Goal: Task Accomplishment & Management: Use online tool/utility

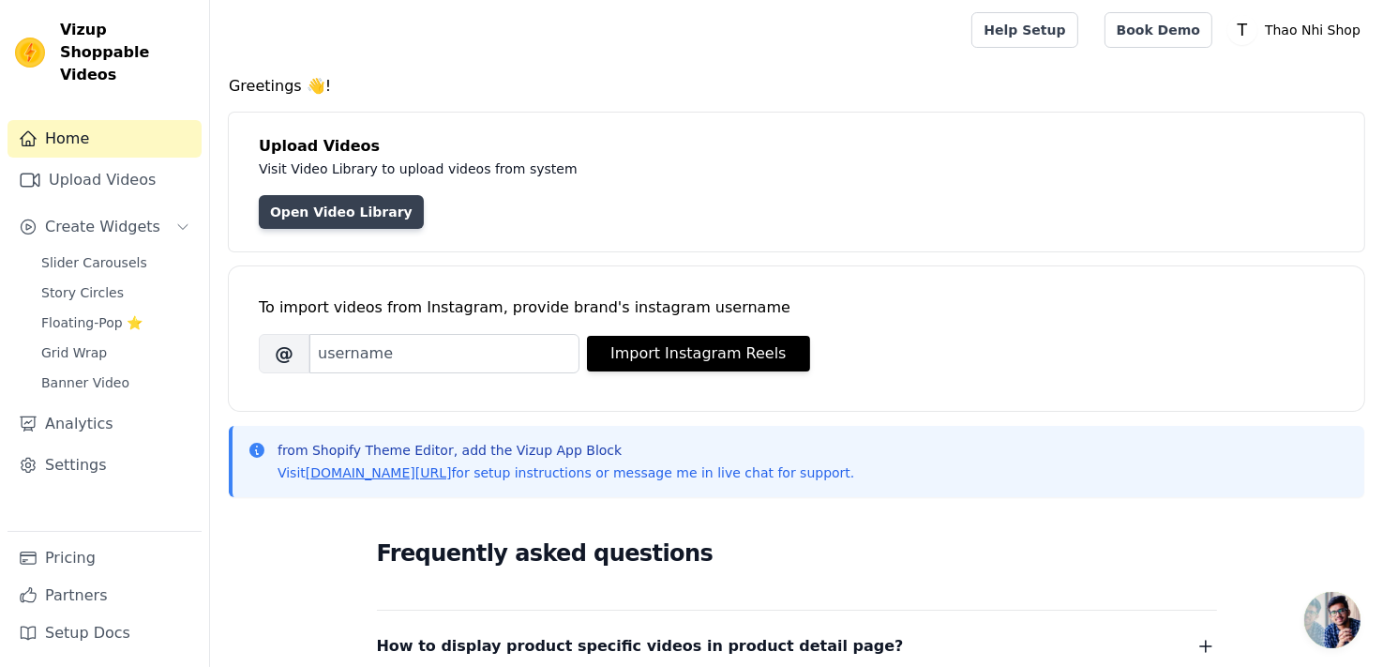
click at [334, 217] on link "Open Video Library" at bounding box center [341, 212] width 165 height 34
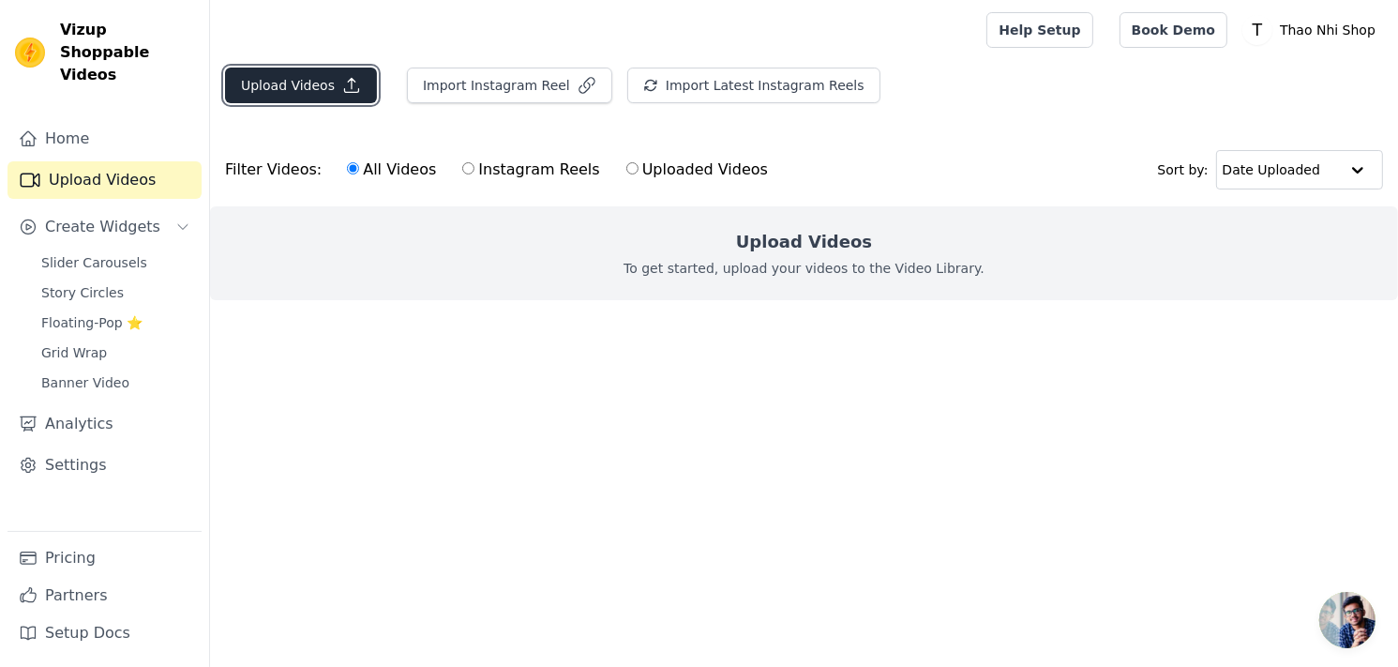
click at [298, 85] on button "Upload Videos" at bounding box center [301, 85] width 152 height 36
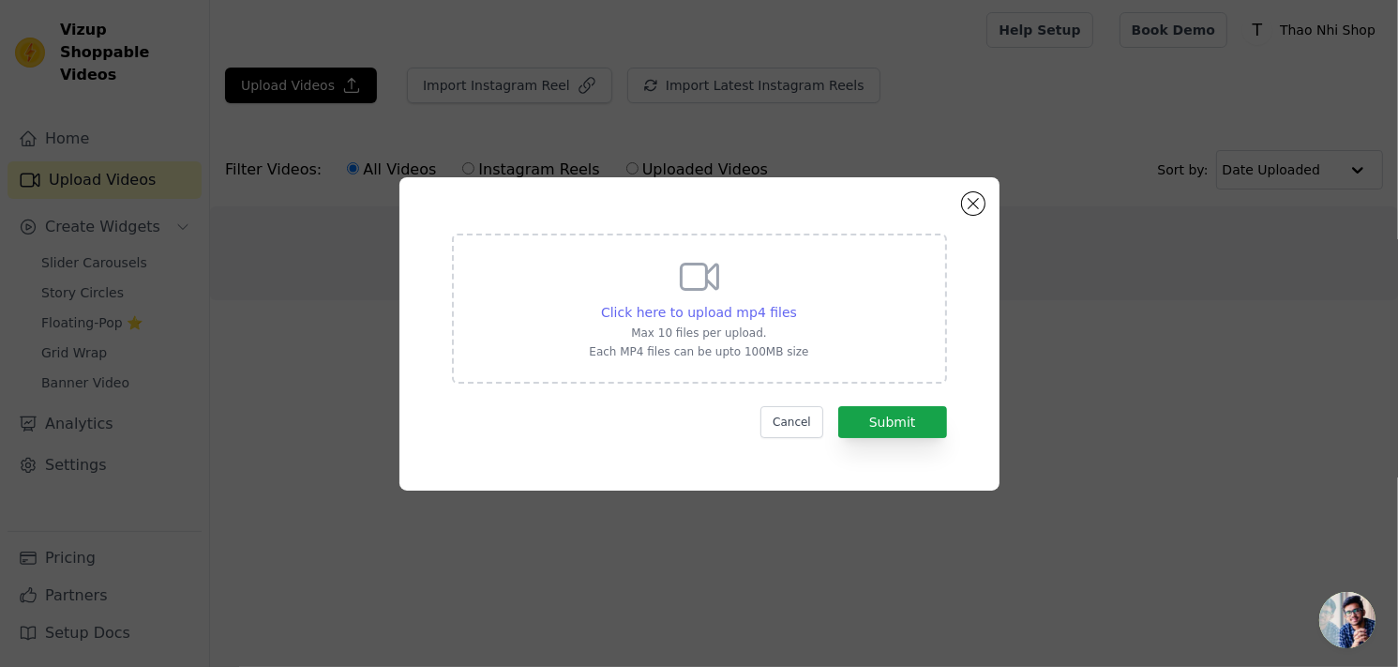
click at [716, 313] on span "Click here to upload mp4 files" at bounding box center [699, 312] width 196 height 15
click at [796, 303] on input "Click here to upload mp4 files Max 10 files per upload. Each MP4 files can be u…" at bounding box center [796, 302] width 1 height 1
type input "C:\fakepath\Mouldd - Resin Made Easy - Epoxy Resin Starter Kits (8).mp4"
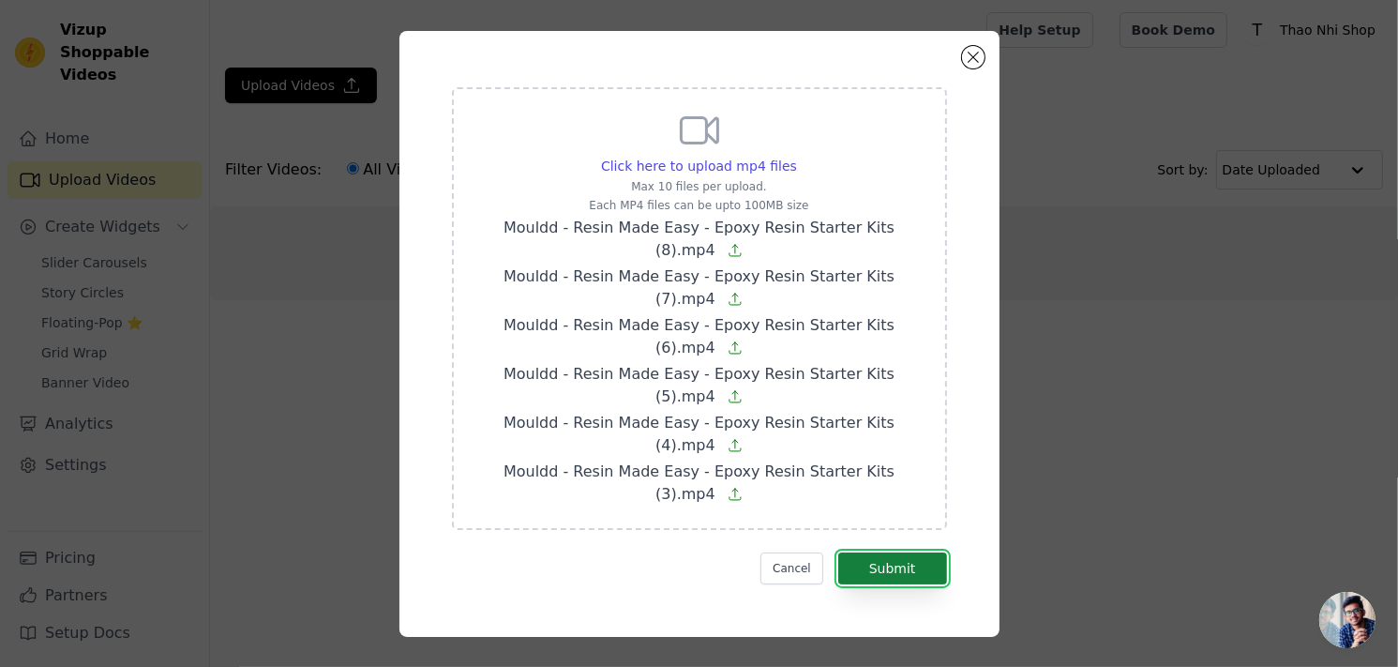
click at [898, 552] on button "Submit" at bounding box center [892, 568] width 109 height 32
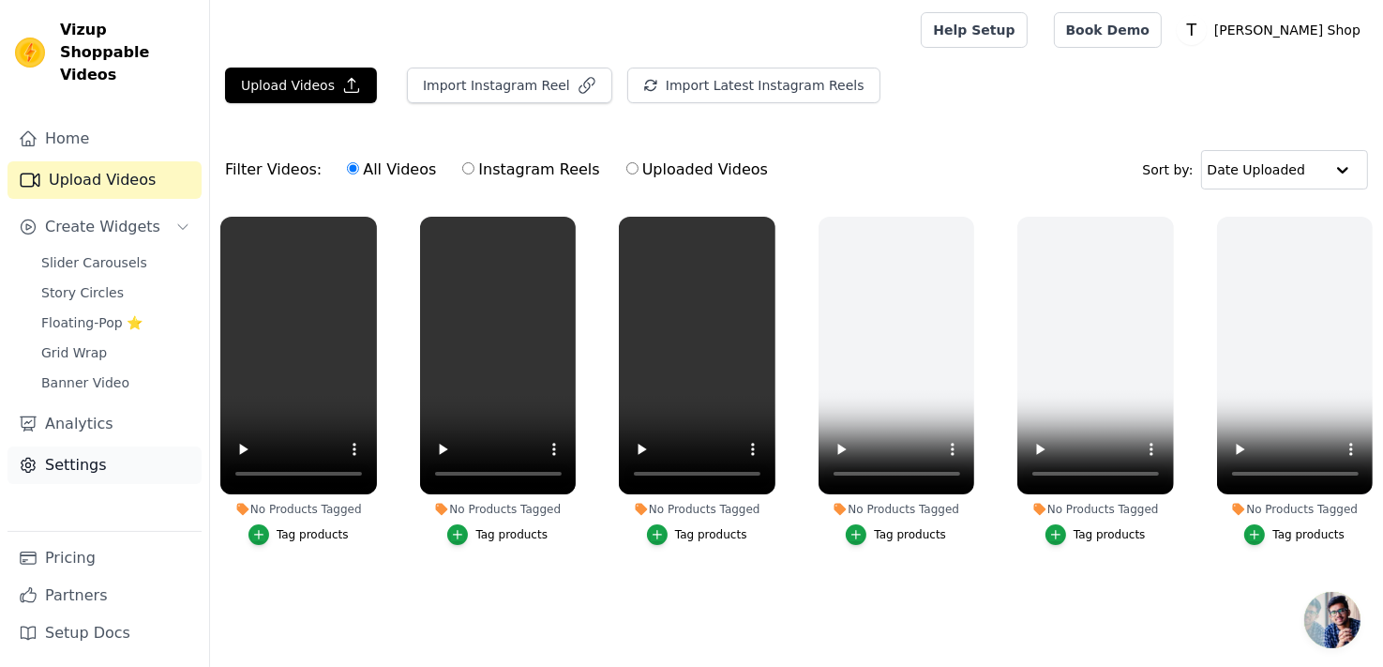
click at [92, 446] on link "Settings" at bounding box center [104, 464] width 194 height 37
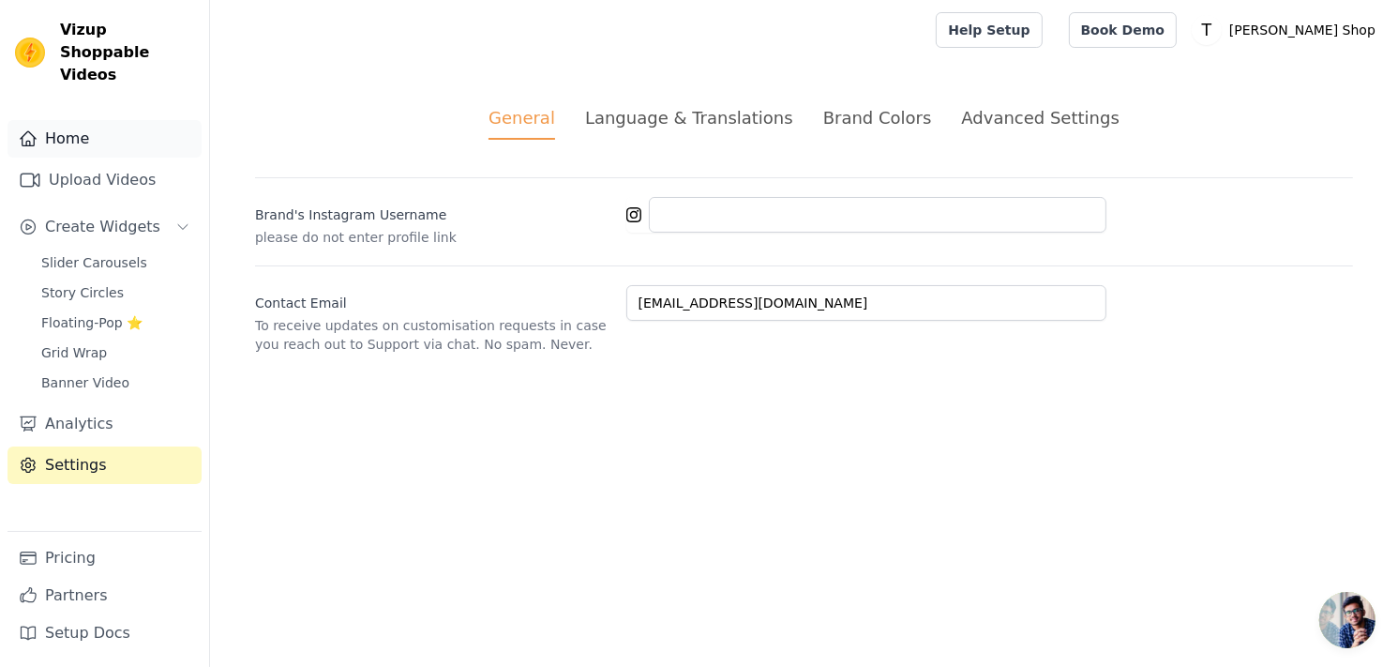
click at [97, 132] on link "Home" at bounding box center [104, 138] width 194 height 37
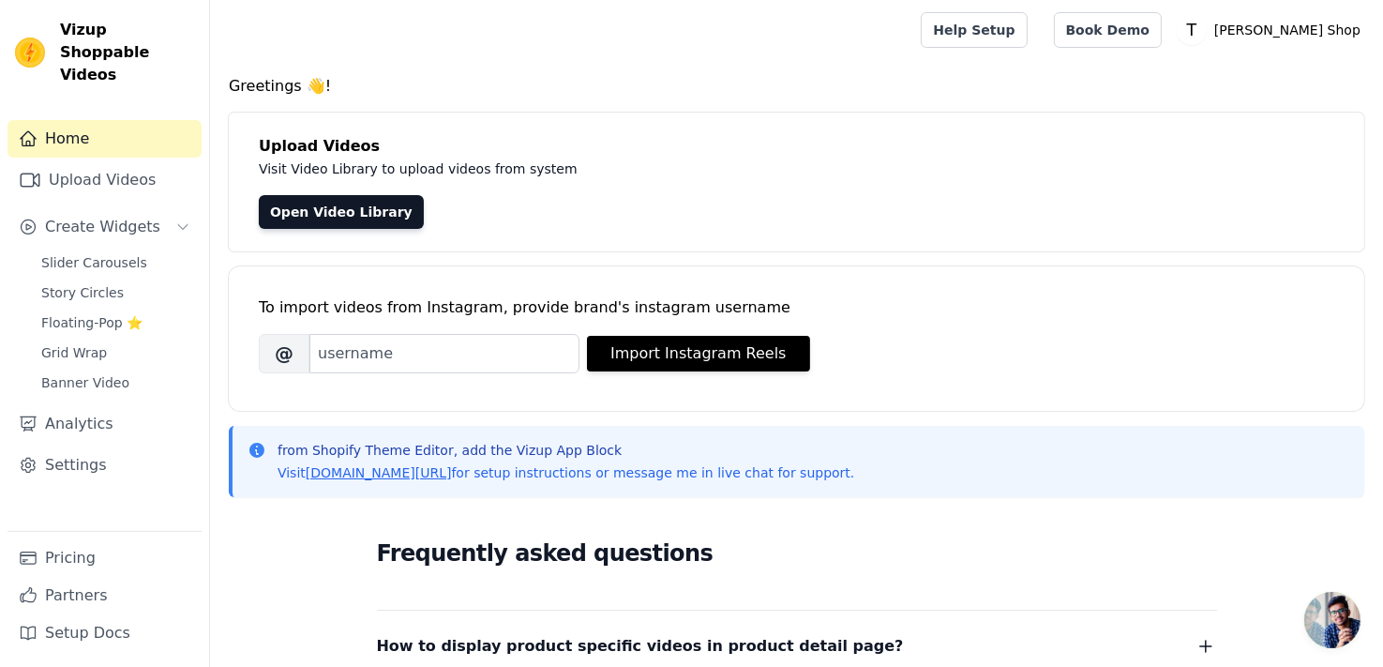
click at [516, 259] on div "Greetings 👋! Upload Videos Visit Video Library to upload videos from system Ope…" at bounding box center [796, 563] width 1173 height 977
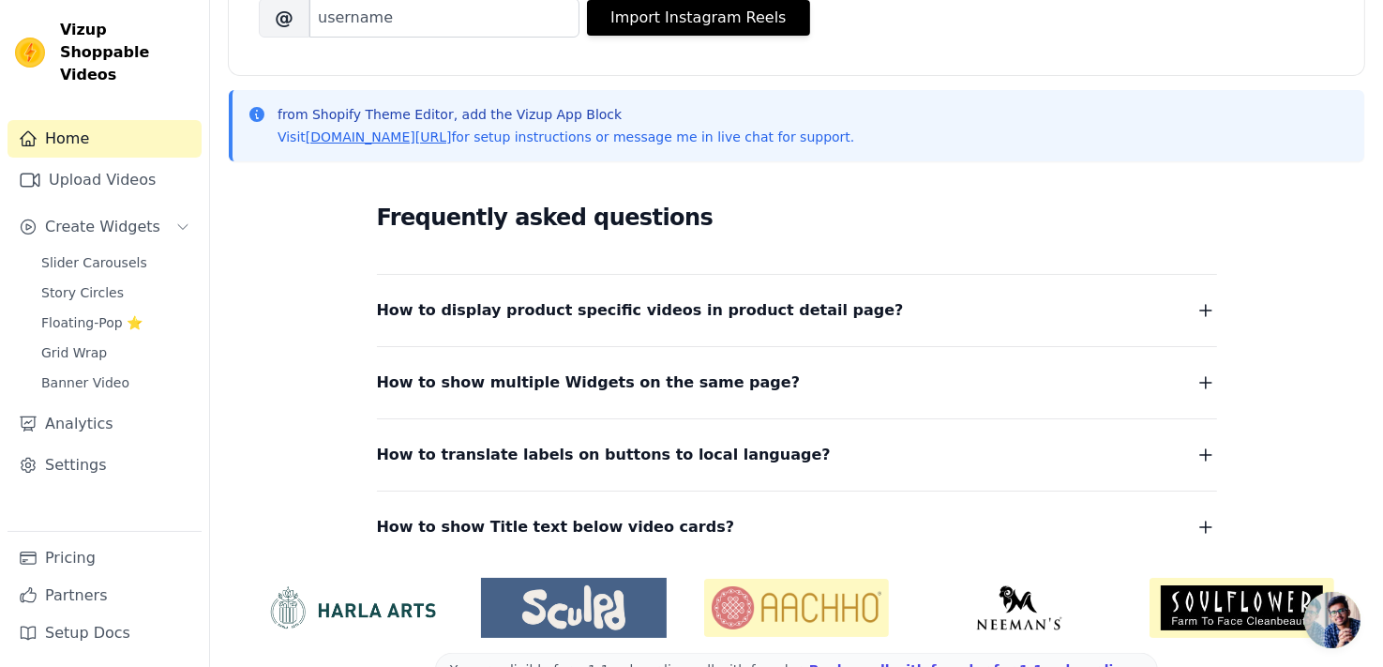
scroll to position [375, 0]
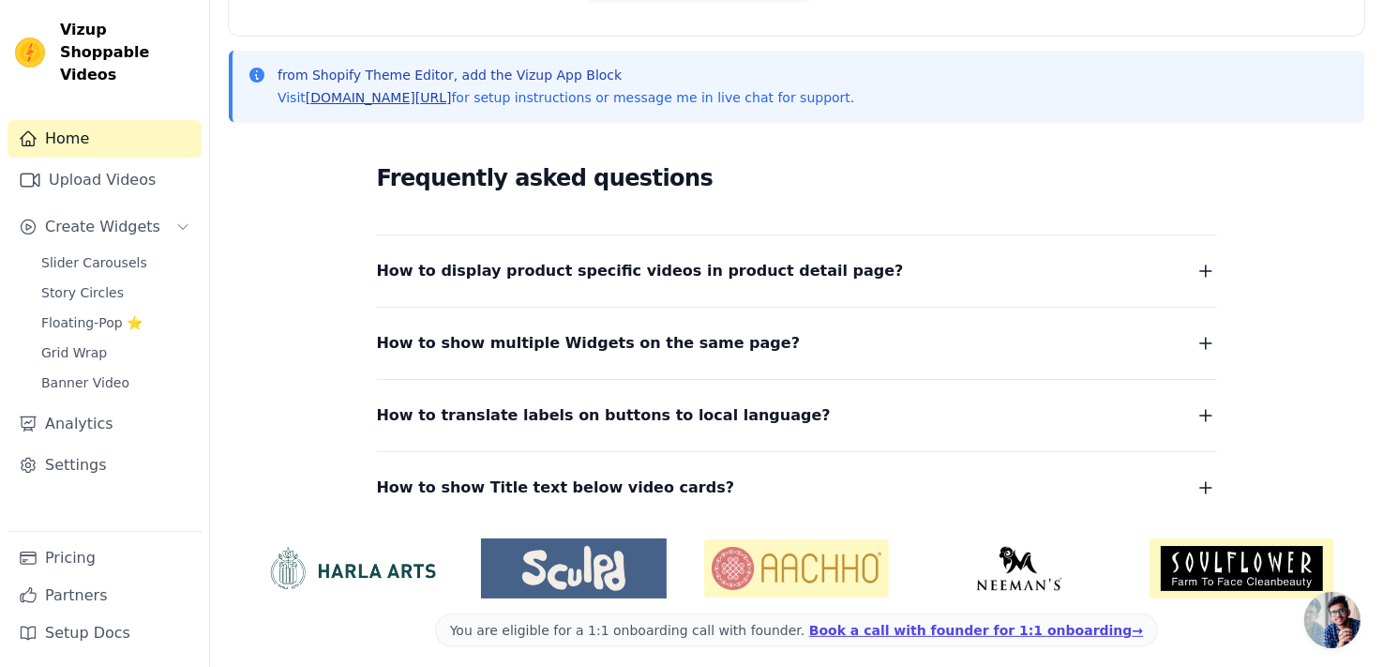
click at [397, 97] on link "vizupcommerce.com/docs" at bounding box center [379, 97] width 146 height 15
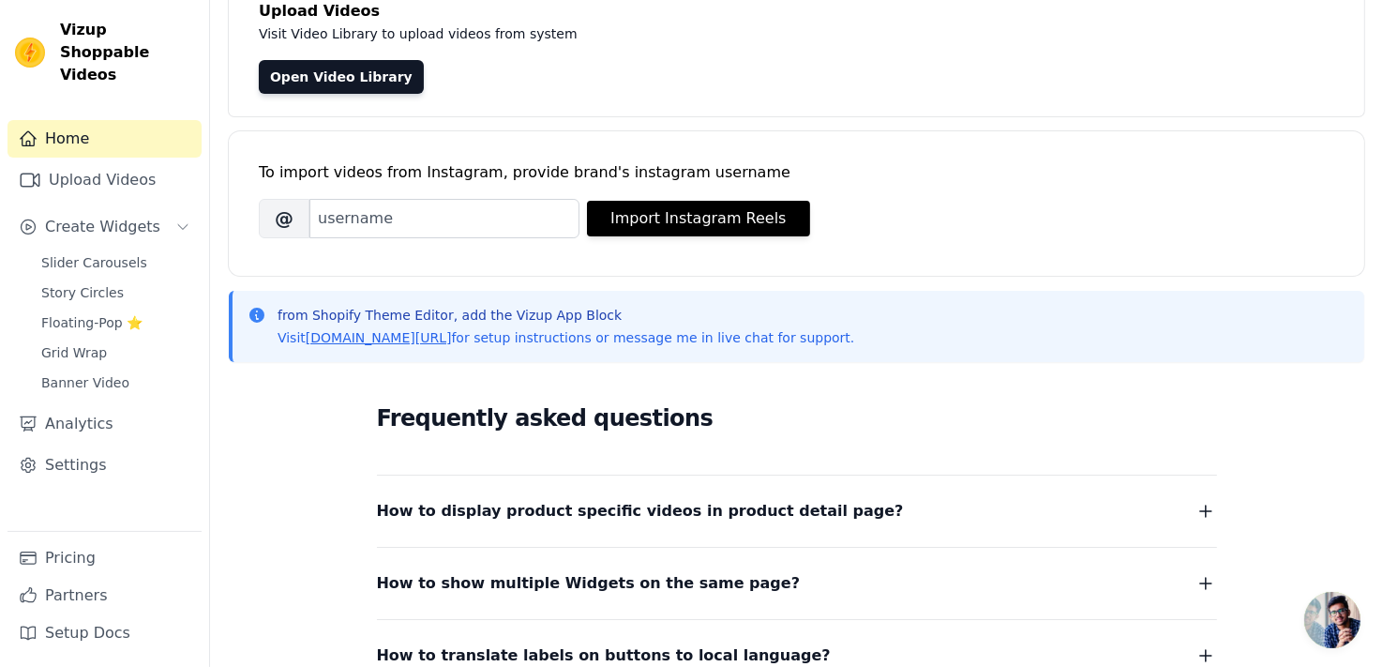
scroll to position [102, 0]
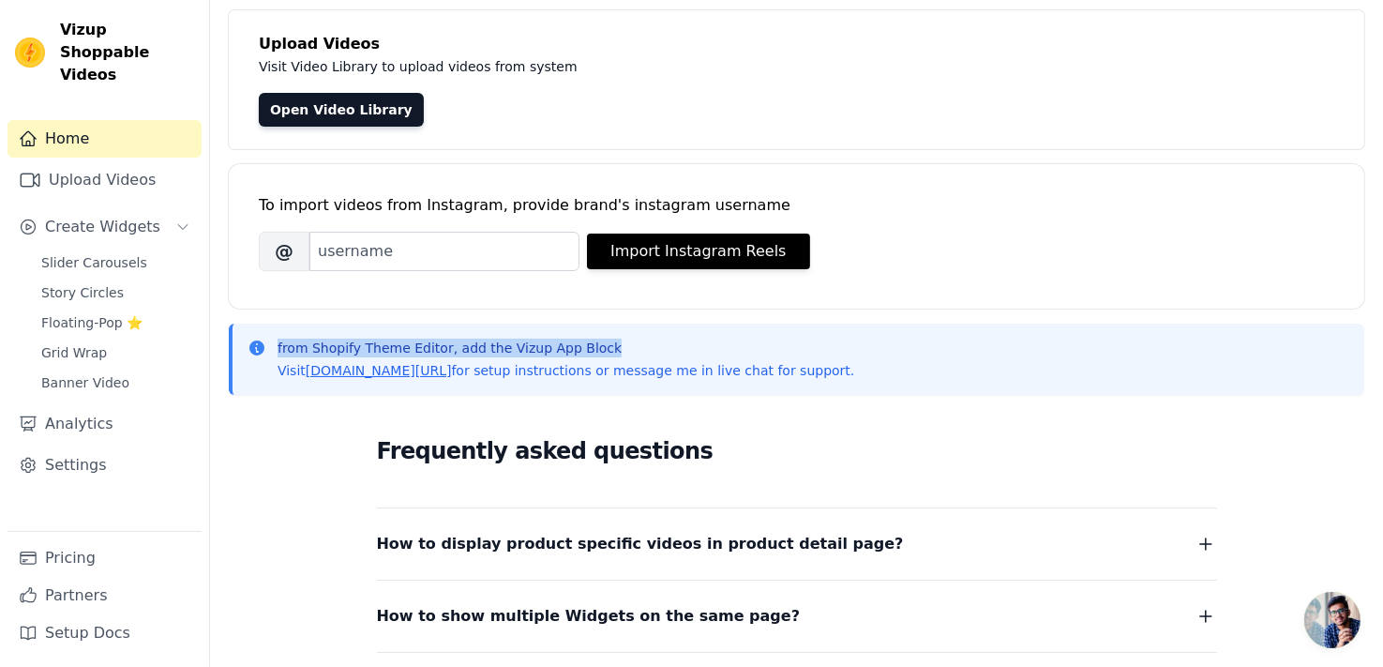
drag, startPoint x: 277, startPoint y: 341, endPoint x: 626, endPoint y: 342, distance: 349.7
click at [626, 342] on p "from Shopify Theme Editor, add the Vizup App Block" at bounding box center [565, 347] width 577 height 19
click at [400, 374] on link "vizupcommerce.com/docs" at bounding box center [379, 370] width 146 height 15
click at [991, 254] on div "Brand's Instagram Username @ Import Instagram Reels" at bounding box center [796, 251] width 1075 height 39
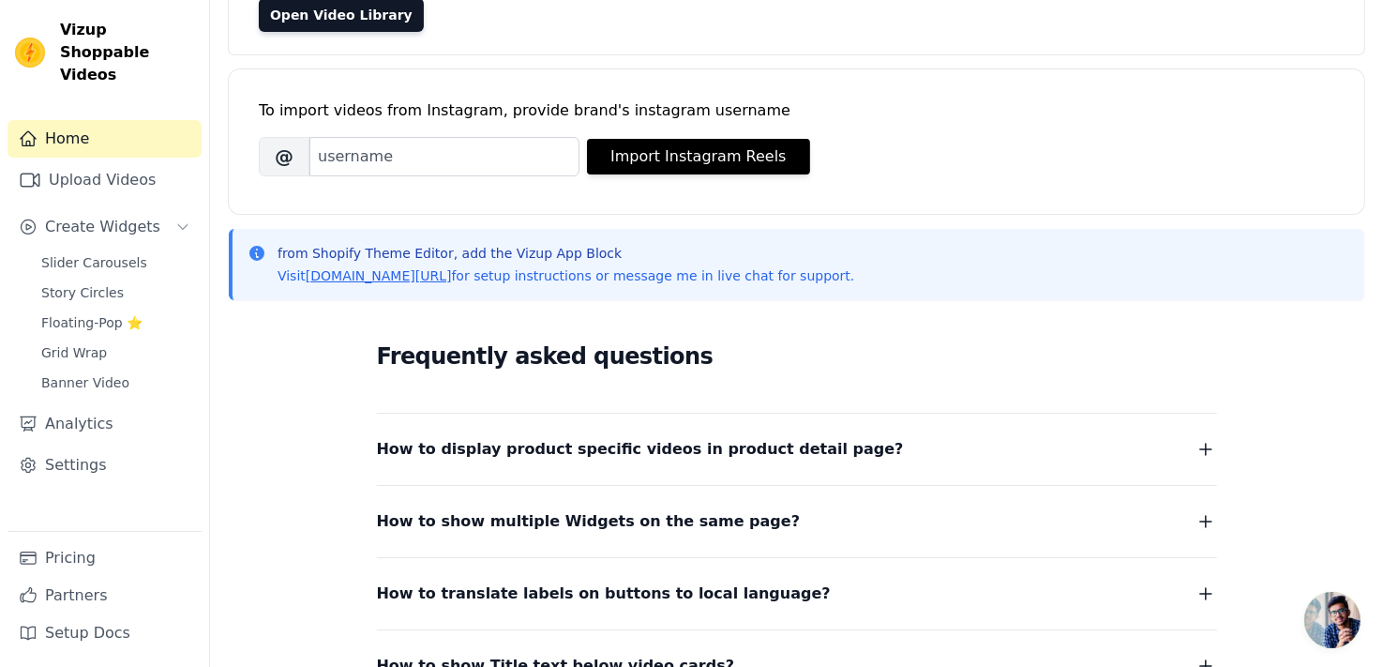
scroll to position [196, 0]
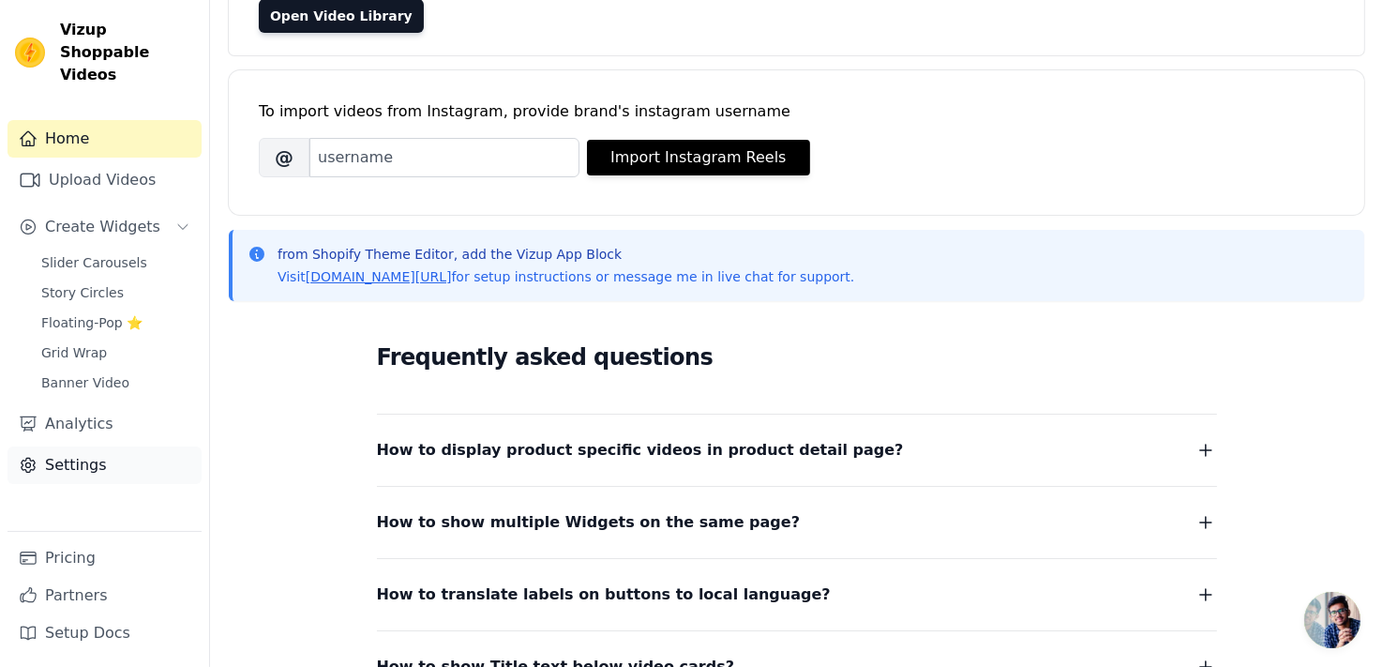
click at [95, 446] on link "Settings" at bounding box center [104, 464] width 194 height 37
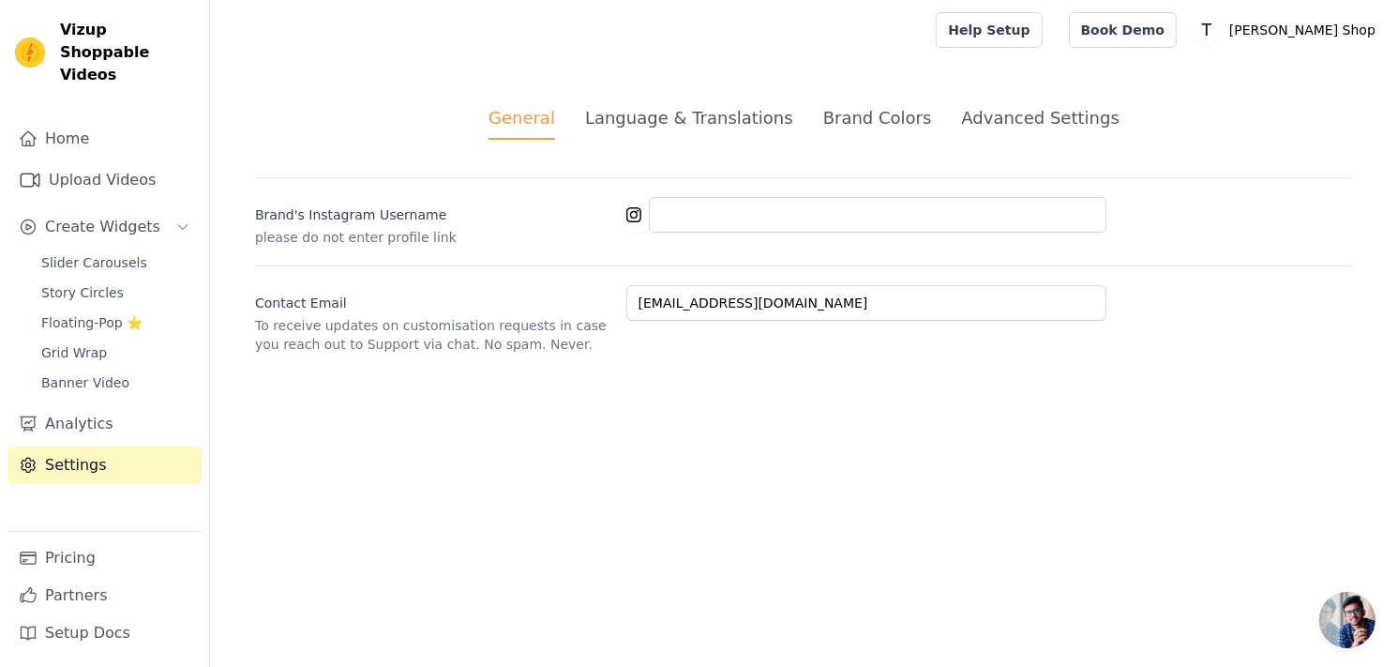
click at [707, 115] on div "Language & Translations" at bounding box center [689, 117] width 208 height 25
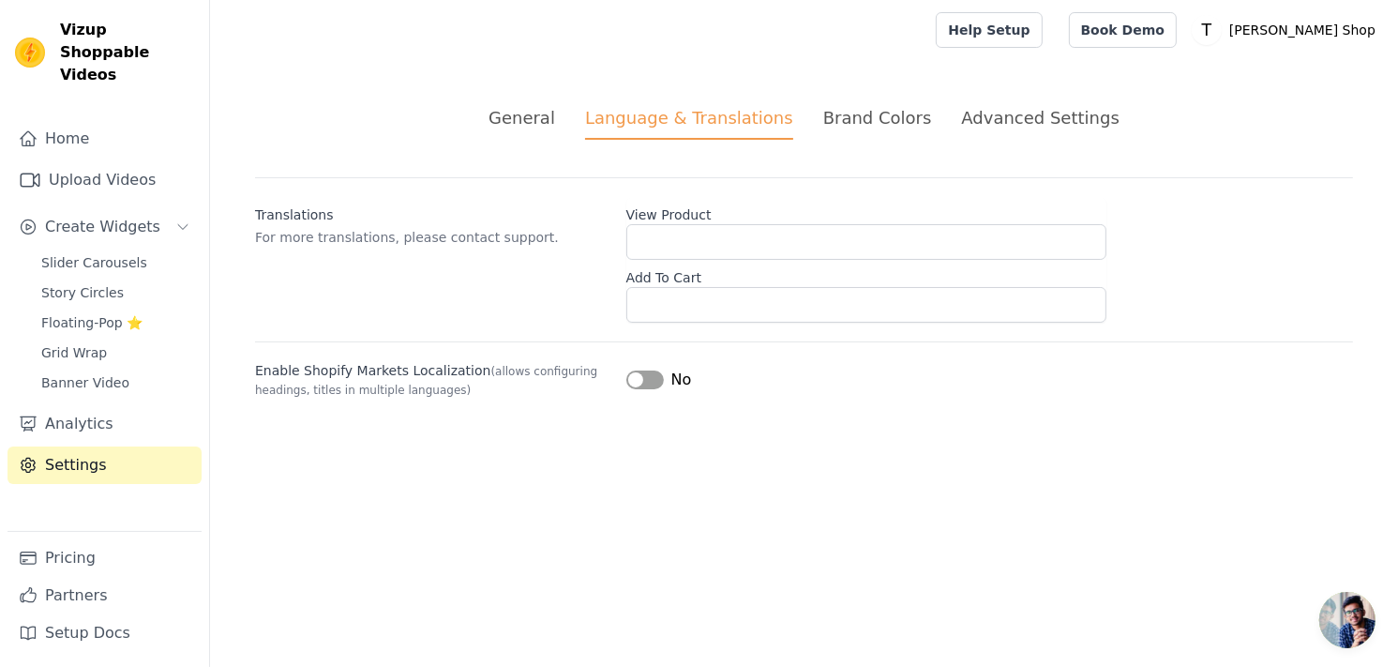
click at [866, 115] on div "Brand Colors" at bounding box center [877, 117] width 109 height 25
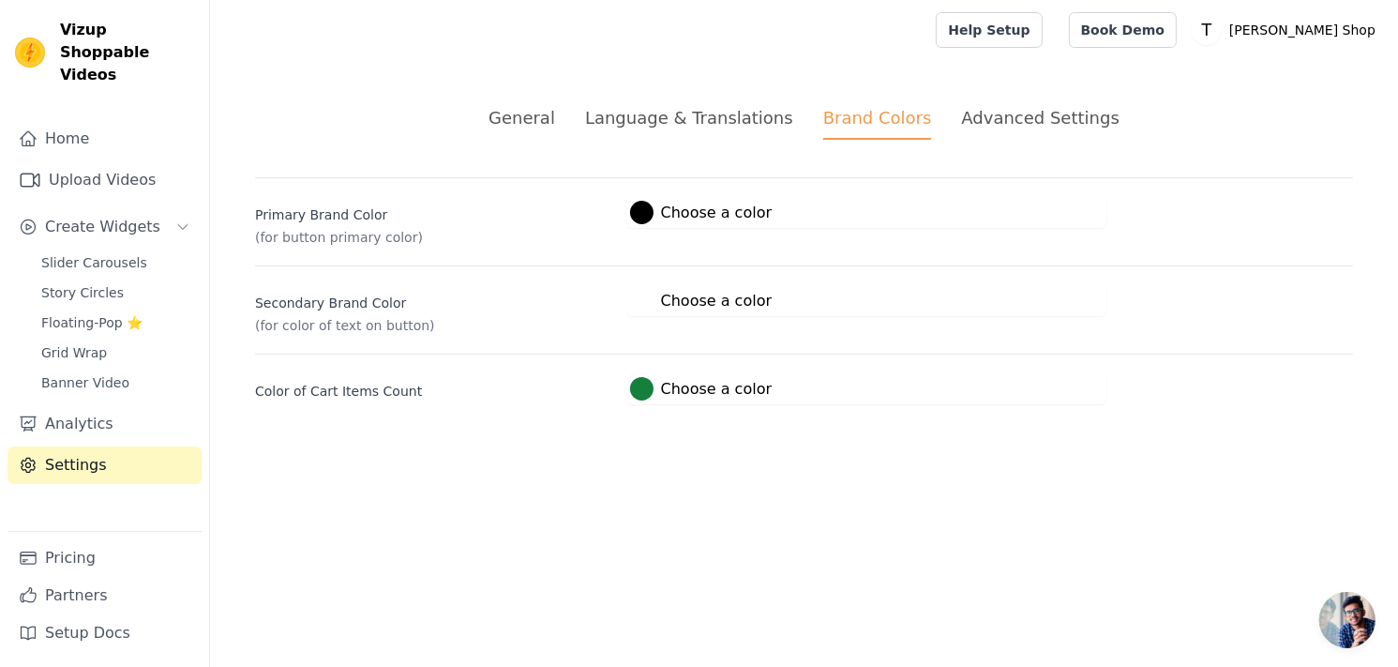
click at [1044, 115] on div "Advanced Settings" at bounding box center [1039, 117] width 157 height 25
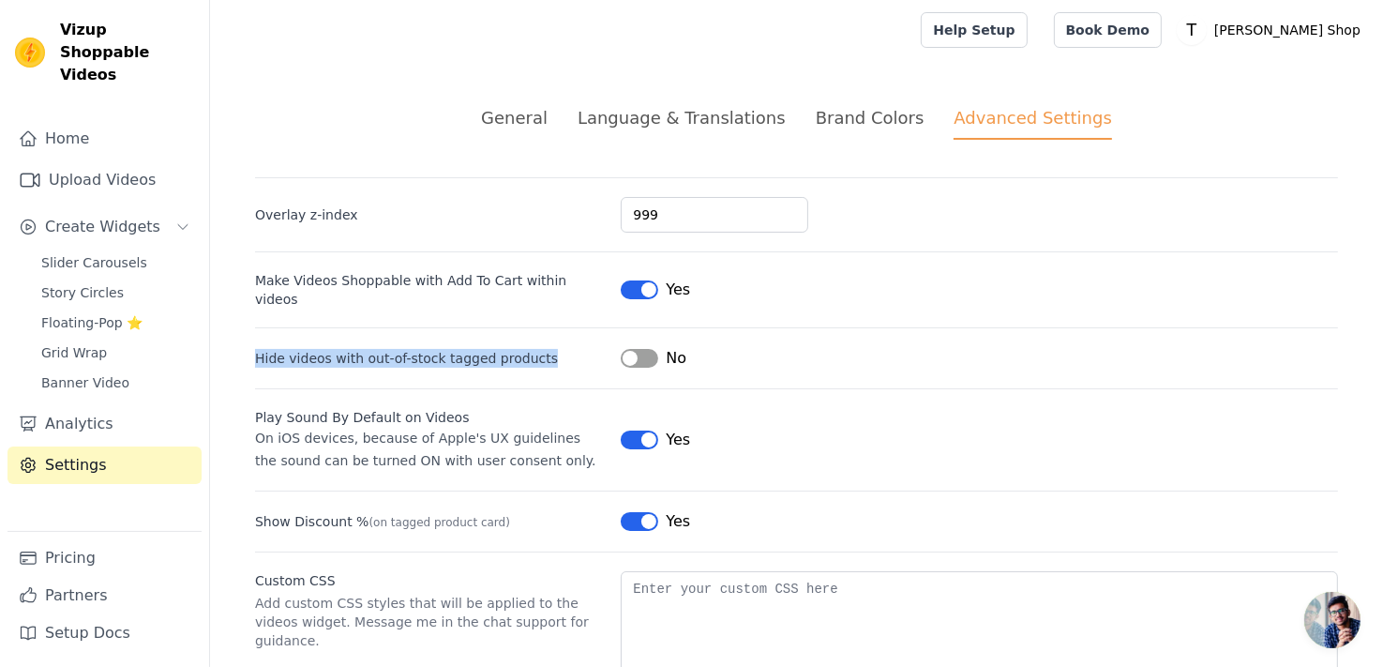
drag, startPoint x: 538, startPoint y: 338, endPoint x: 251, endPoint y: 340, distance: 286.9
click at [251, 340] on div "General Language & Translations Brand Colors Advanced Settings unsaved changes …" at bounding box center [796, 421] width 1173 height 723
click at [615, 45] on div at bounding box center [561, 30] width 673 height 60
click at [898, 44] on div at bounding box center [561, 30] width 673 height 60
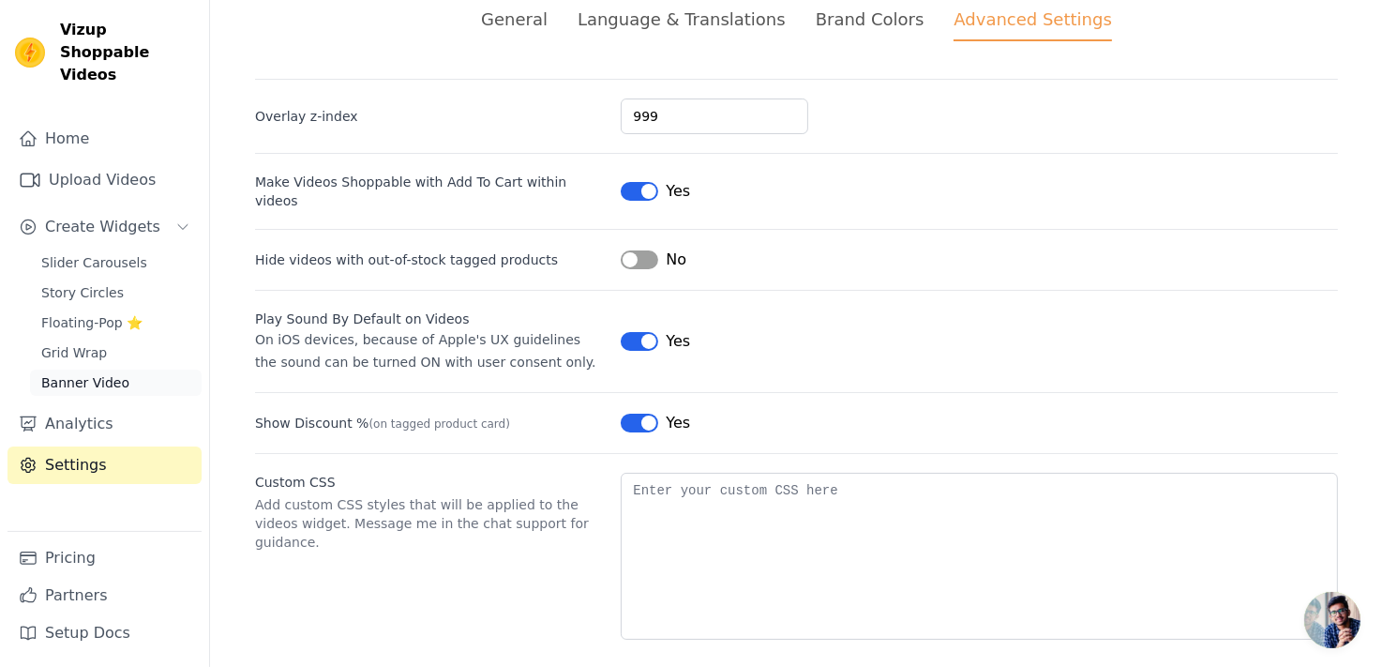
click at [107, 373] on span "Banner Video" at bounding box center [85, 382] width 88 height 19
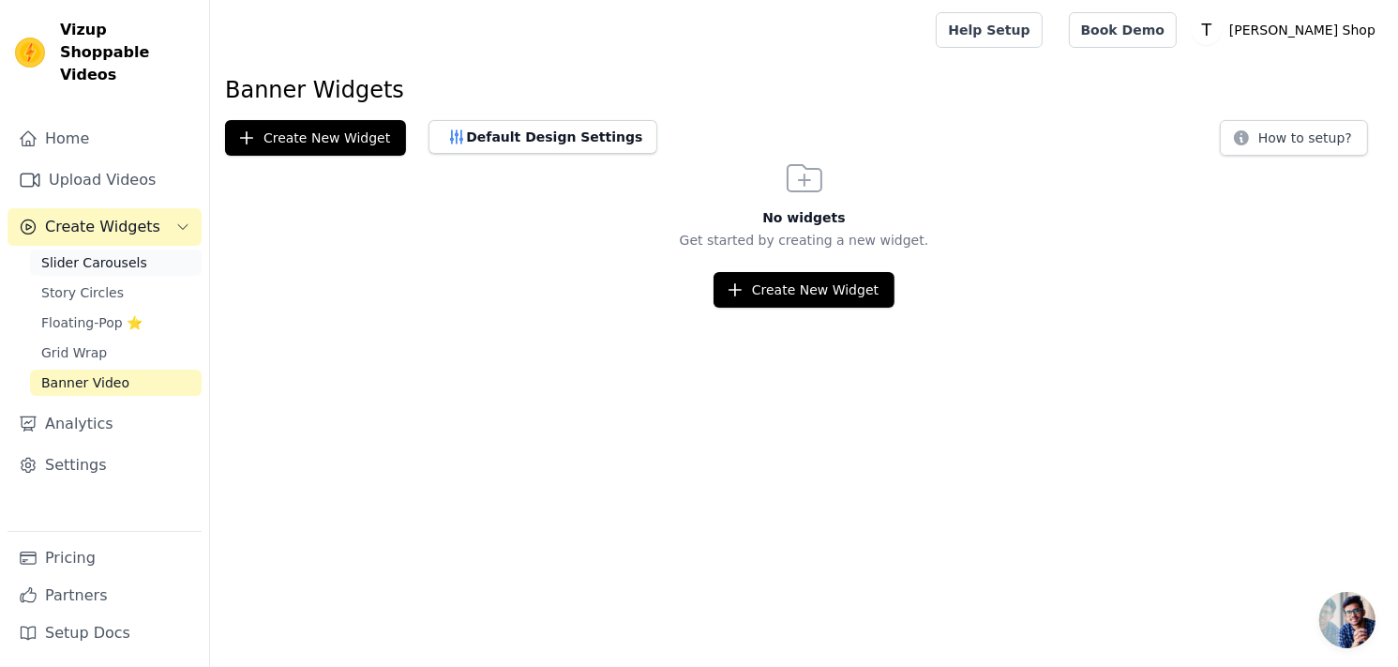
click at [91, 253] on span "Slider Carousels" at bounding box center [94, 262] width 106 height 19
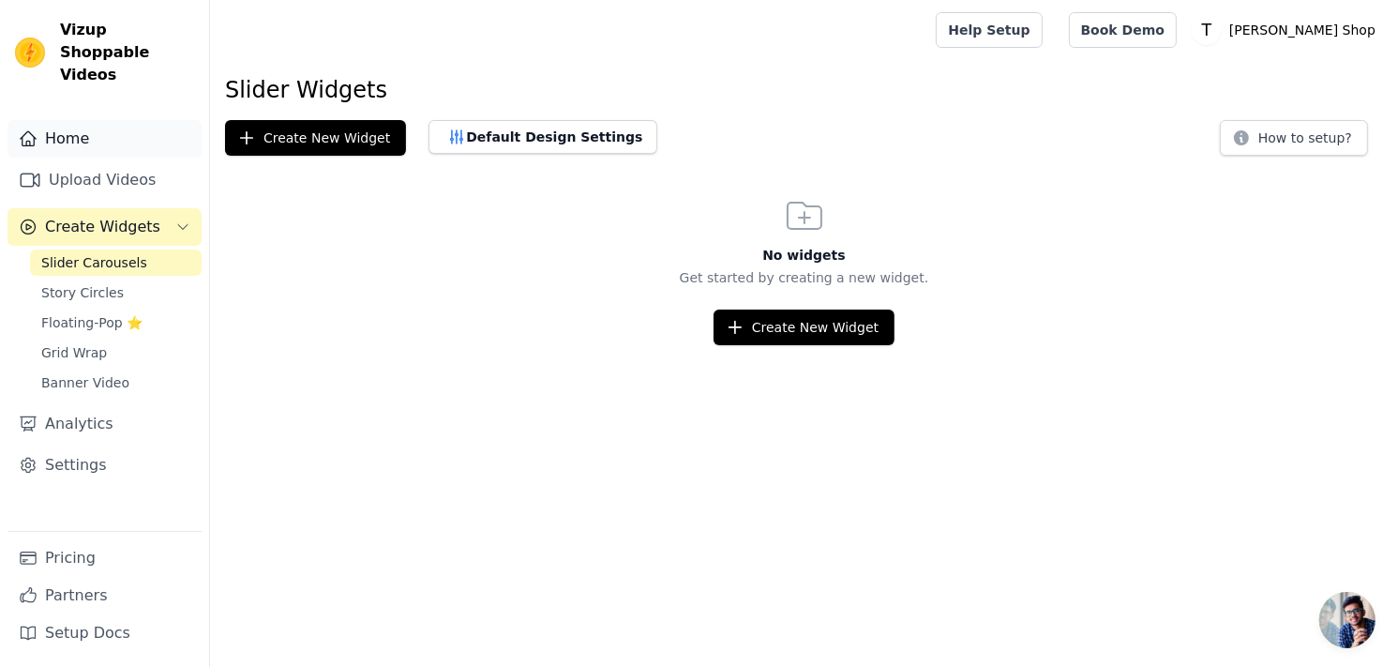
click at [96, 126] on link "Home" at bounding box center [104, 138] width 194 height 37
